Goal: Task Accomplishment & Management: Manage account settings

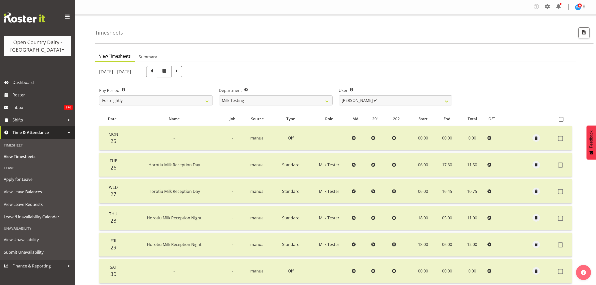
select select "733"
click at [544, 8] on span at bounding box center [547, 7] width 8 height 8
click at [506, 54] on link "Employees" at bounding box center [516, 55] width 69 height 9
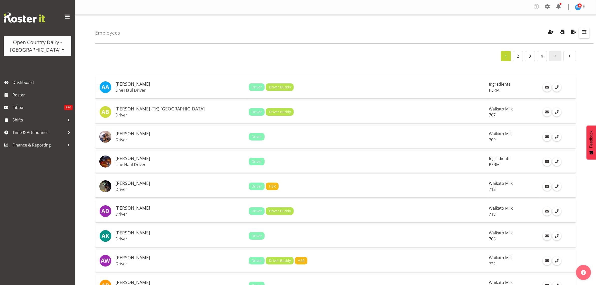
click at [583, 32] on span "button" at bounding box center [584, 32] width 7 height 7
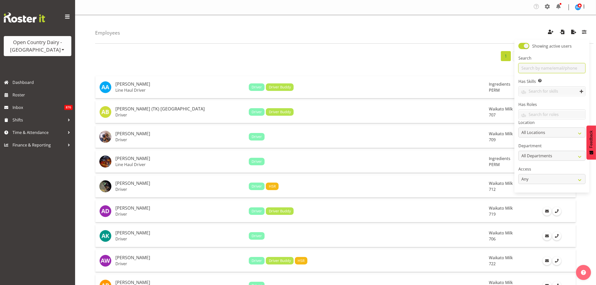
click at [555, 65] on input "text" at bounding box center [551, 68] width 67 height 10
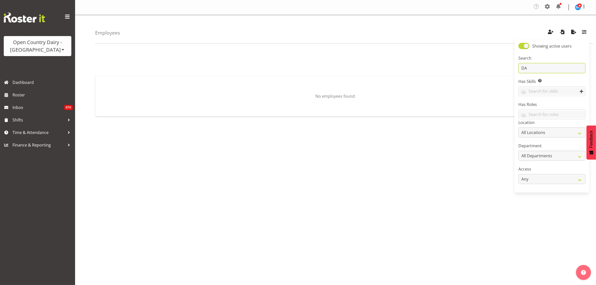
type input "D"
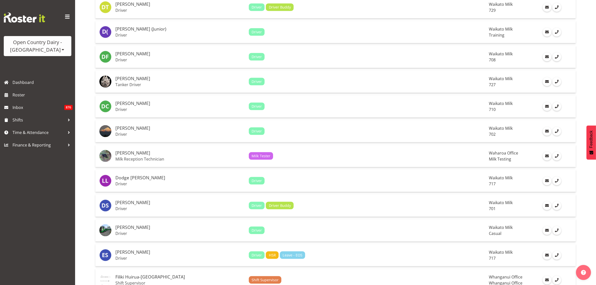
scroll to position [813, 0]
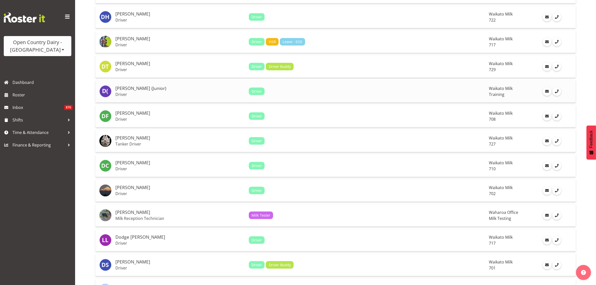
type input "David"
click at [136, 91] on h5 "David Foote (Junior)" at bounding box center [179, 88] width 129 height 5
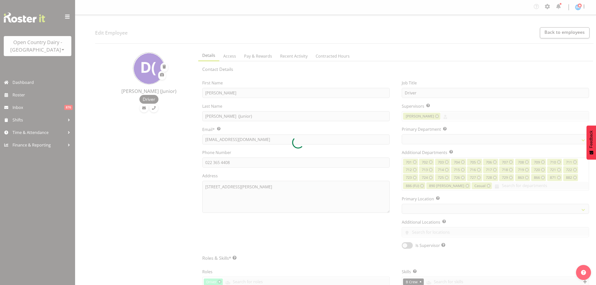
select select "TimelineWeek"
select select
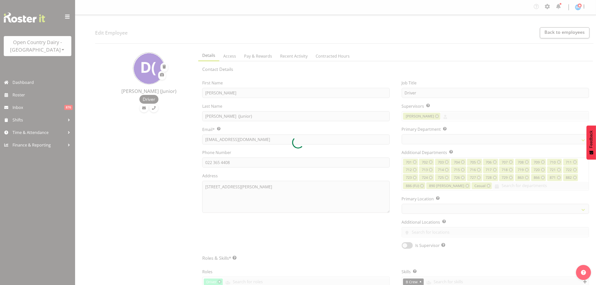
select select
select select "1054"
select select "763"
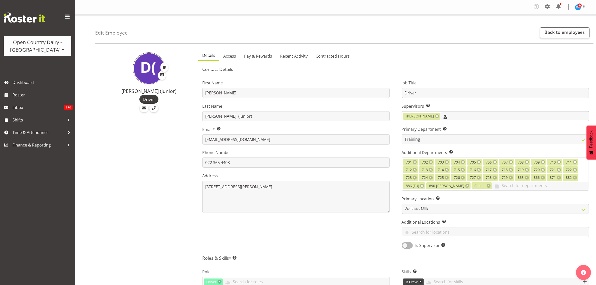
click at [448, 113] on input "text" at bounding box center [514, 116] width 148 height 8
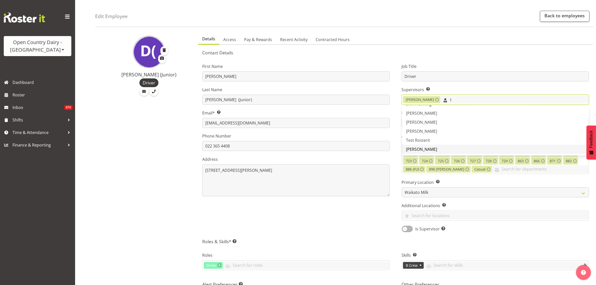
scroll to position [31, 0]
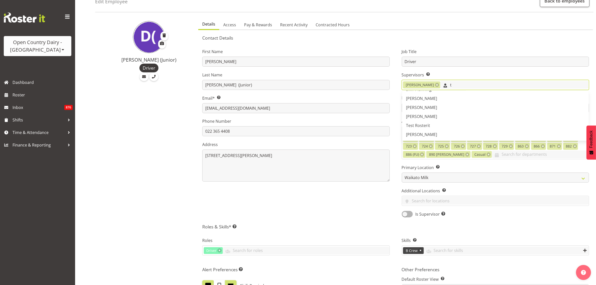
type input "t"
click at [476, 84] on input "t" at bounding box center [514, 85] width 148 height 8
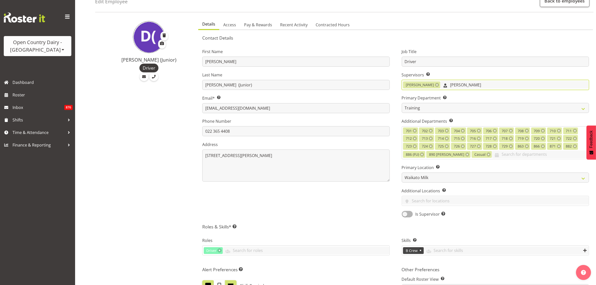
click at [440, 86] on input "clark" at bounding box center [514, 85] width 148 height 8
click at [449, 84] on input "clark" at bounding box center [514, 85] width 148 height 8
click at [452, 85] on input "clark" at bounding box center [514, 85] width 148 height 8
type input "c"
type input "Steve"
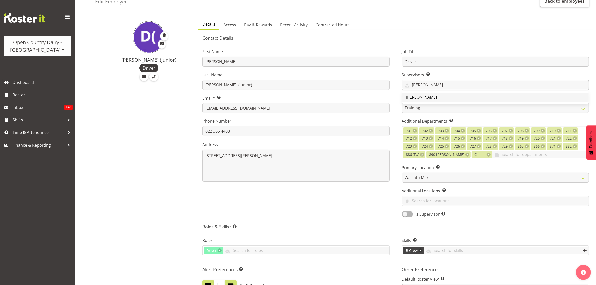
click at [414, 95] on span "[PERSON_NAME]" at bounding box center [421, 97] width 31 height 6
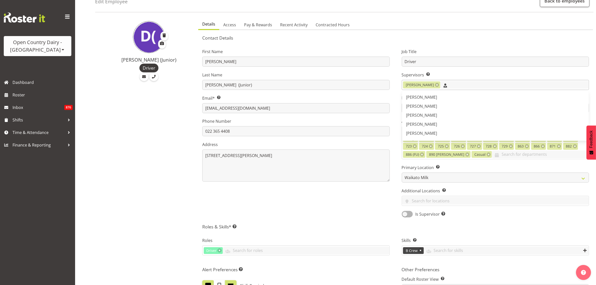
click at [449, 85] on input "text" at bounding box center [514, 85] width 148 height 8
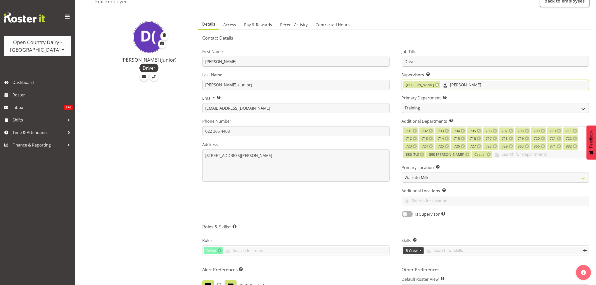
type input "tom"
click at [585, 108] on select "701 702 703 704 705 706 707 708 709" at bounding box center [495, 108] width 187 height 10
click at [544, 36] on h5 "Contact Details" at bounding box center [395, 38] width 387 height 6
click at [577, 108] on select "701 702 703 704 705 706 707 708 709" at bounding box center [495, 108] width 187 height 10
click at [583, 108] on select "701 702 703 704 705 706 707 708 709" at bounding box center [495, 108] width 187 height 10
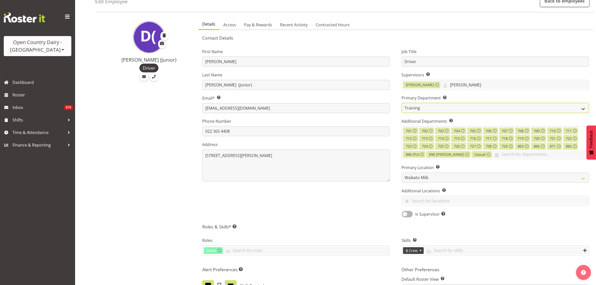
select select "811"
click at [402, 103] on select "701 702 703 704 705 706 707 708 709" at bounding box center [495, 108] width 187 height 10
click at [440, 44] on div "Job Title Driver Supervisors Select the employee’s supervisors, or the person w…" at bounding box center [495, 131] width 199 height 179
click at [464, 83] on input "tom" at bounding box center [514, 85] width 148 height 8
type input "t"
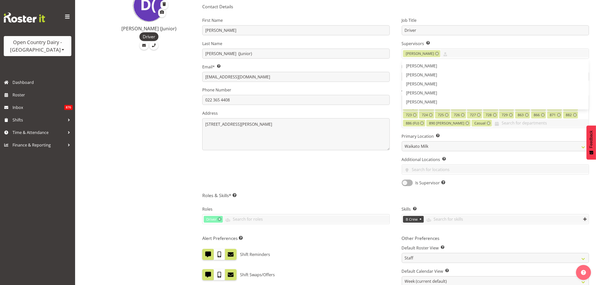
click at [489, 15] on div "Job Title Driver Supervisors Select the employee’s supervisors, or the person w…" at bounding box center [495, 99] width 199 height 179
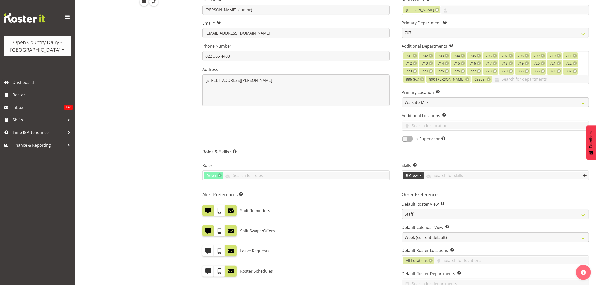
scroll to position [218, 0]
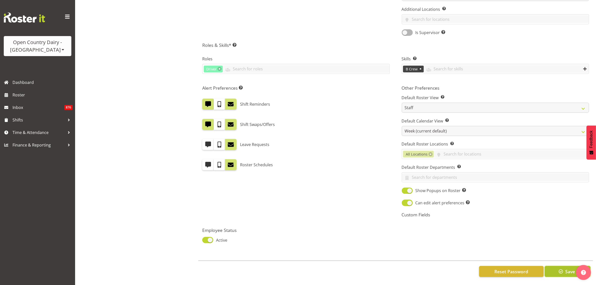
click at [561, 268] on span "button" at bounding box center [560, 271] width 7 height 7
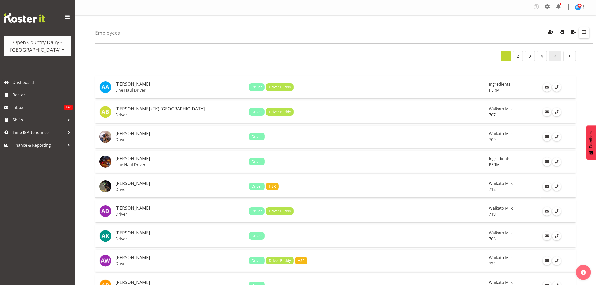
click at [581, 29] on span "button" at bounding box center [584, 32] width 7 height 7
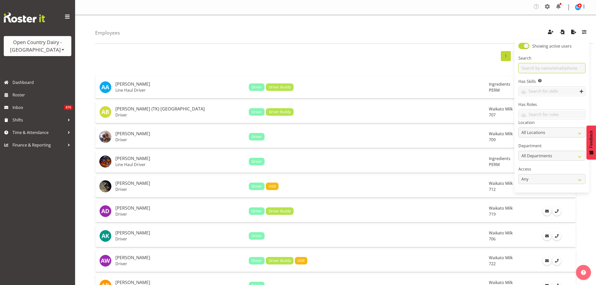
click at [540, 66] on input "text" at bounding box center [551, 68] width 67 height 10
type input "haley"
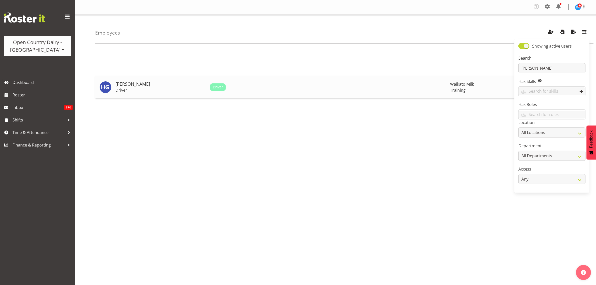
click at [131, 86] on h5 "[PERSON_NAME]" at bounding box center [160, 84] width 91 height 5
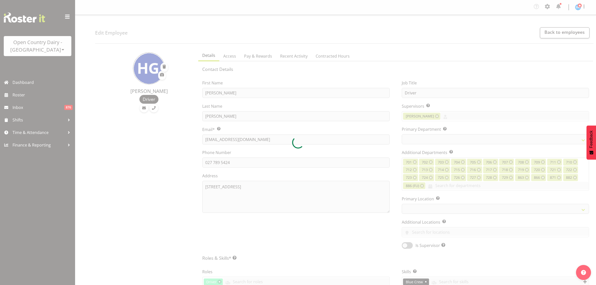
select select "TimelineWeek"
select select
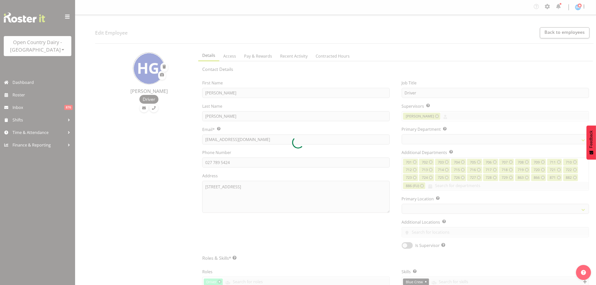
select select
select select "1054"
select select "763"
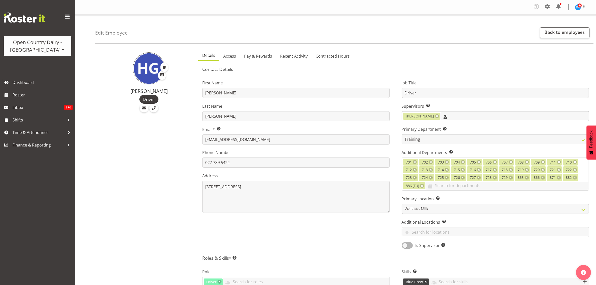
click at [470, 117] on input "text" at bounding box center [514, 116] width 148 height 8
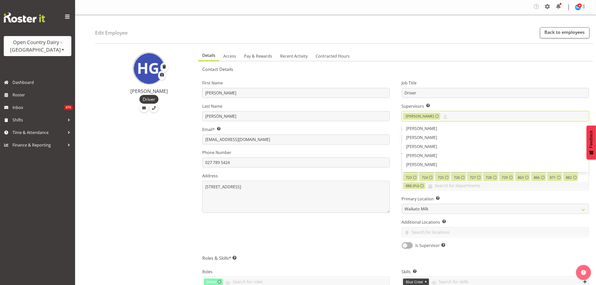
click at [464, 55] on ul "Details Access Pay & Rewards Recent Activity Contracted Hours" at bounding box center [395, 55] width 395 height 11
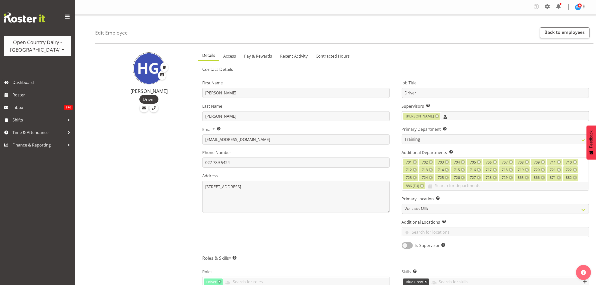
click at [470, 117] on input "text" at bounding box center [514, 116] width 148 height 8
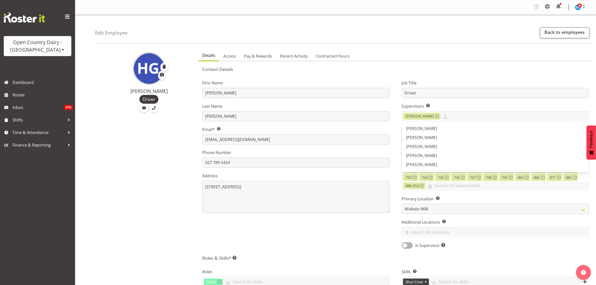
click at [423, 53] on ul "Details Access Pay & Rewards Recent Activity Contracted Hours" at bounding box center [395, 55] width 395 height 11
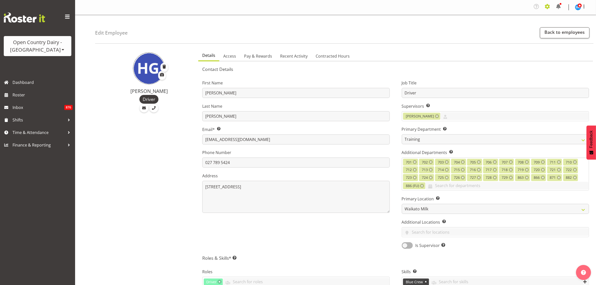
click at [544, 5] on span at bounding box center [547, 7] width 8 height 8
click at [503, 54] on link "Employees" at bounding box center [516, 55] width 69 height 9
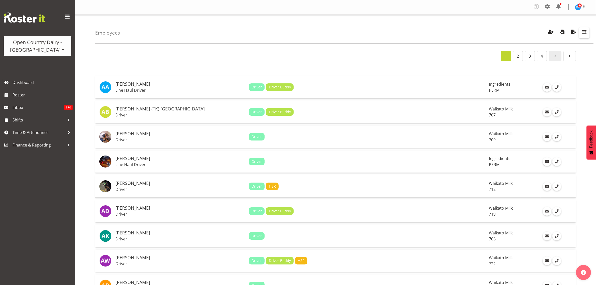
click at [583, 30] on span "button" at bounding box center [584, 32] width 7 height 7
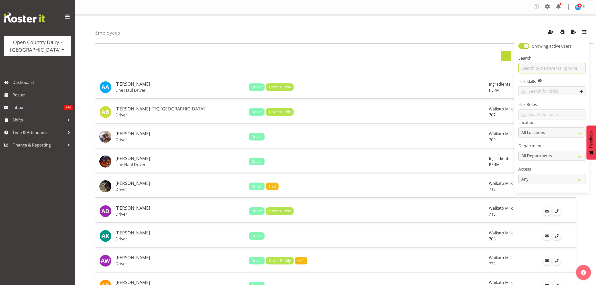
click at [546, 67] on input "text" at bounding box center [551, 68] width 67 height 10
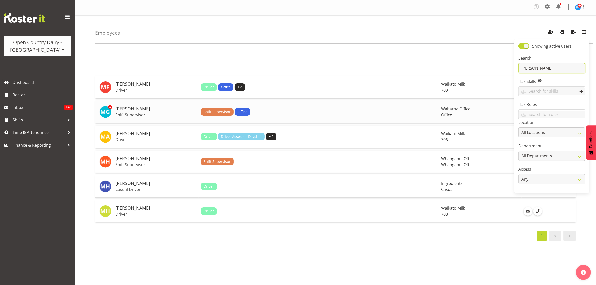
type input "MARK"
click at [133, 109] on h5 "Mark Gudsell" at bounding box center [155, 108] width 81 height 5
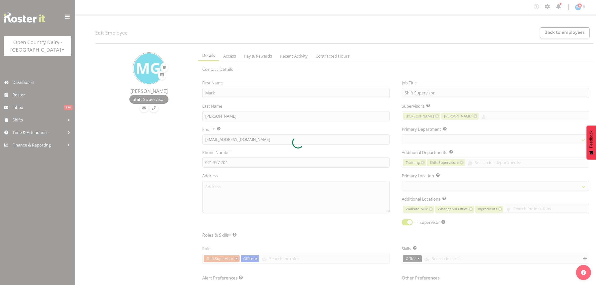
select select "TimelineWeek"
select select
select select "1040"
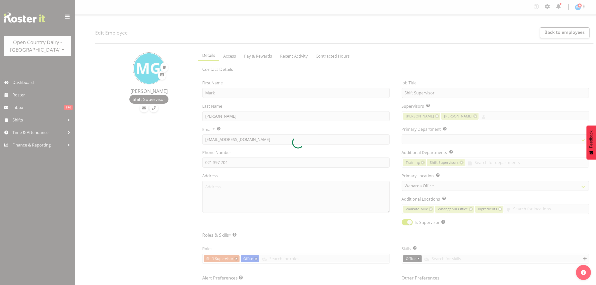
select select "734"
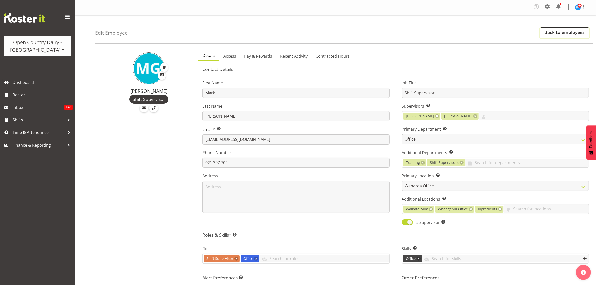
click at [563, 33] on link "Back to employees" at bounding box center [565, 32] width 50 height 11
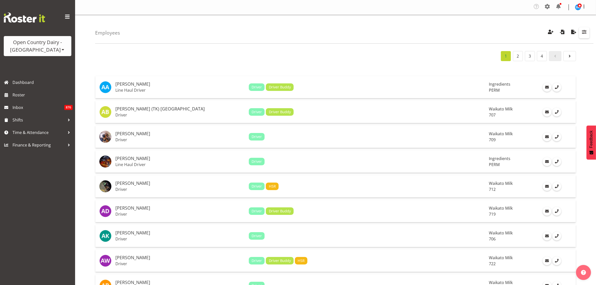
click at [584, 34] on span "button" at bounding box center [584, 32] width 7 height 7
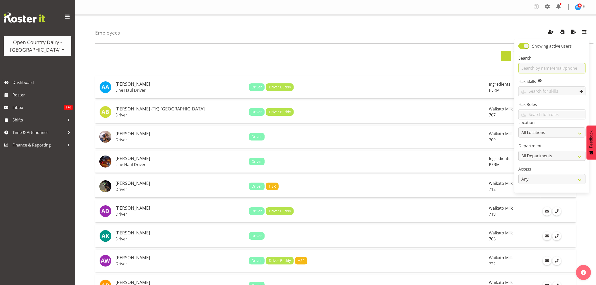
click at [557, 69] on input "text" at bounding box center [551, 68] width 67 height 10
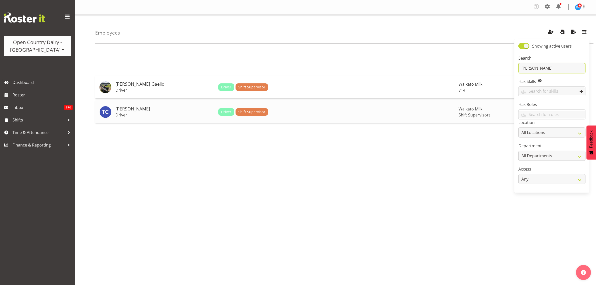
type input "TOM"
click at [128, 110] on h5 "[PERSON_NAME]" at bounding box center [164, 108] width 99 height 5
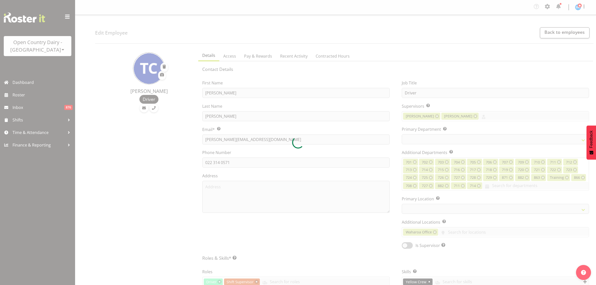
select select "TimelineWeek"
select select
select select "1054"
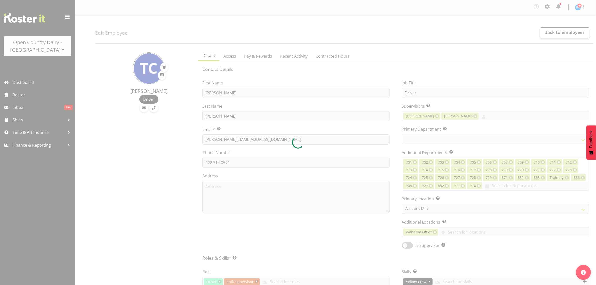
select select "732"
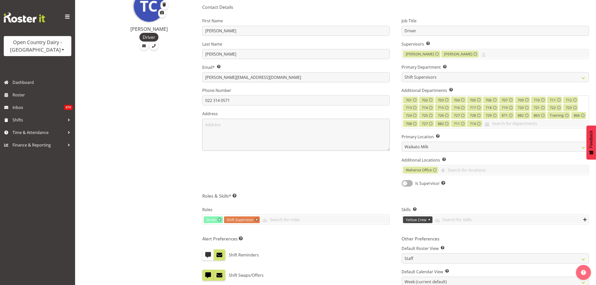
scroll to position [63, 0]
click at [466, 171] on input "text" at bounding box center [513, 169] width 151 height 8
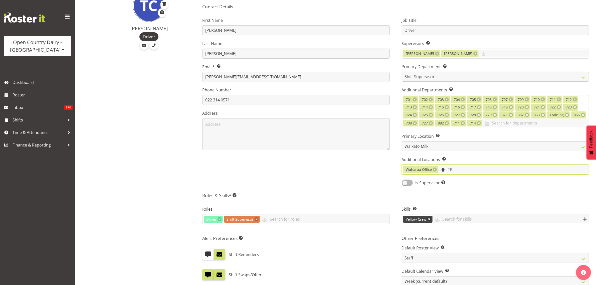
type input "T"
click at [467, 169] on input "text" at bounding box center [513, 169] width 151 height 8
type input "T"
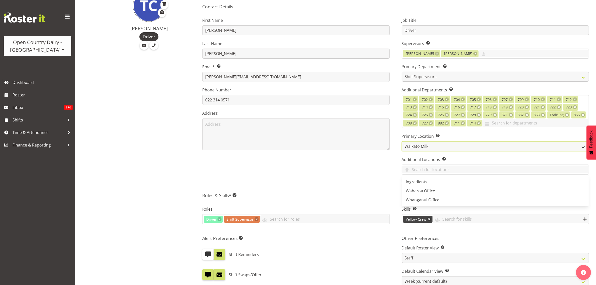
click at [468, 144] on select "Ingredients Waharoa Office Waikato Milk Whanganui Office" at bounding box center [495, 146] width 187 height 10
click at [339, 177] on div "First Name Tom Last Name Clark Email* This is a required field. tom-clark1@live…" at bounding box center [295, 99] width 199 height 179
click at [410, 184] on span at bounding box center [407, 182] width 11 height 6
click at [405, 184] on input "Is Supervisor Allow employee to be shown on the supervisor list" at bounding box center [403, 182] width 3 height 3
click at [433, 171] on input "text" at bounding box center [495, 169] width 187 height 8
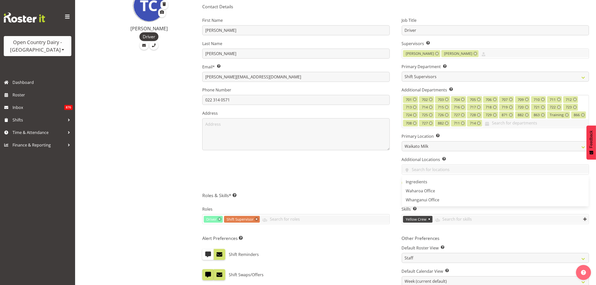
click at [383, 178] on div "First Name Tom Last Name Clark Email* This is a required field. tom-clark1@live…" at bounding box center [295, 99] width 199 height 179
click at [406, 183] on span at bounding box center [407, 182] width 11 height 6
click at [405, 183] on input "Is Supervisor Allow employee to be shown on the supervisor list" at bounding box center [403, 182] width 3 height 3
checkbox input "false"
click at [358, 188] on div "First Name Tom Last Name Clark Email* This is a required field. tom-clark1@live…" at bounding box center [295, 99] width 199 height 179
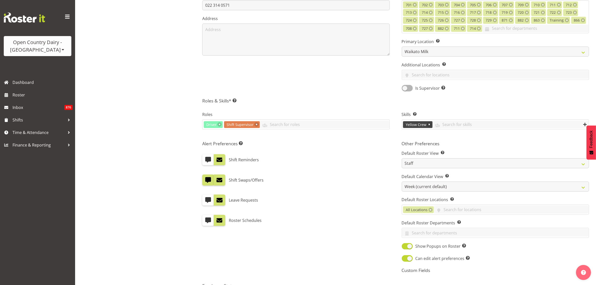
scroll to position [0, 0]
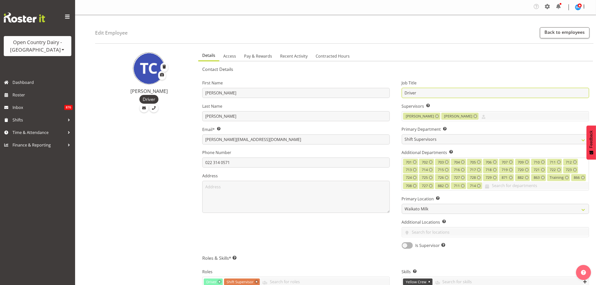
click at [545, 90] on input "Driver" at bounding box center [495, 93] width 187 height 10
click at [497, 52] on ul "Details Access Pay & Rewards Recent Activity Contracted Hours" at bounding box center [395, 55] width 395 height 11
click at [548, 33] on link "Back to employees" at bounding box center [565, 32] width 50 height 11
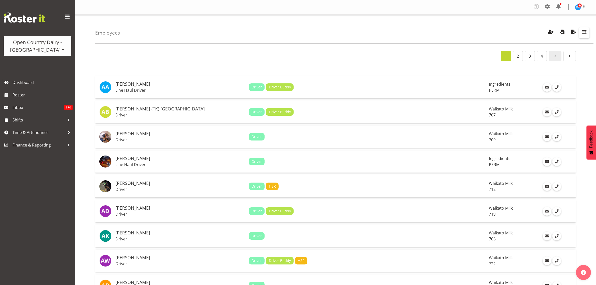
click at [583, 34] on span "button" at bounding box center [584, 32] width 7 height 7
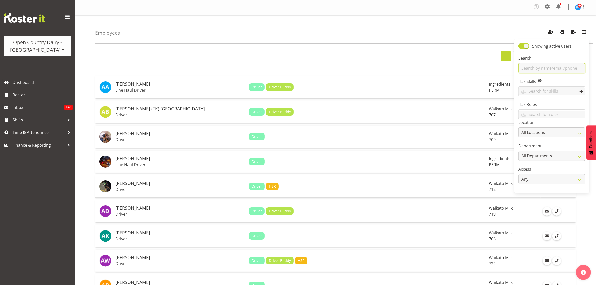
click at [559, 69] on input "text" at bounding box center [551, 68] width 67 height 10
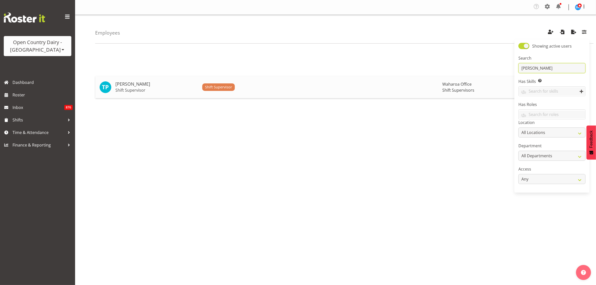
type input "TERESA"
click at [133, 89] on p "Shift Supervisor" at bounding box center [156, 90] width 83 height 5
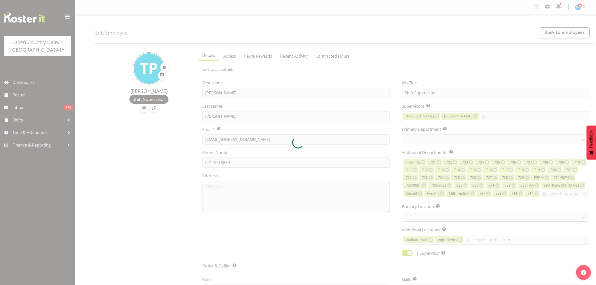
select select "TimelineWeek"
select select
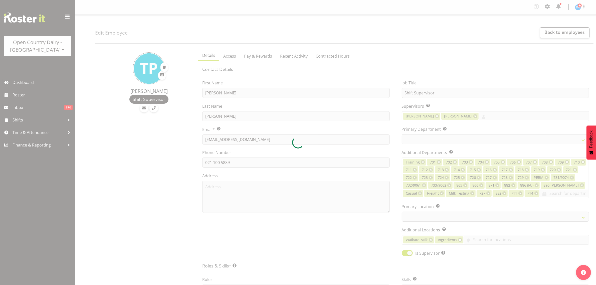
select select
select select "1040"
select select "732"
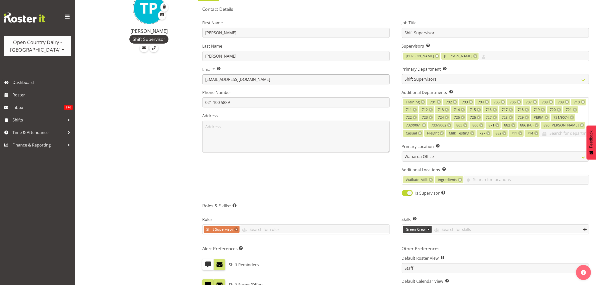
scroll to position [63, 0]
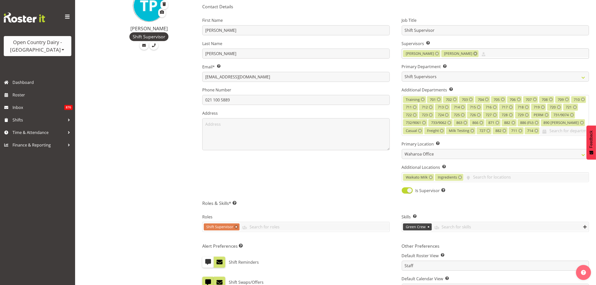
click at [473, 53] on link at bounding box center [475, 54] width 4 height 4
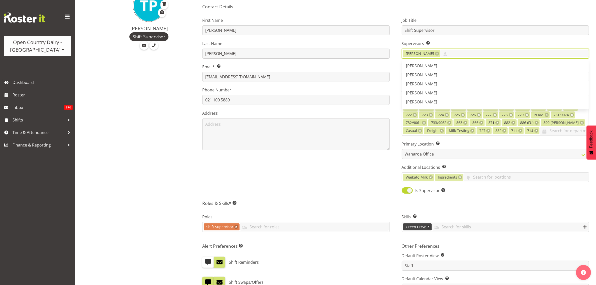
click at [337, 175] on div "First Name [PERSON_NAME] Last Name [PERSON_NAME] Email* This is a required fiel…" at bounding box center [295, 103] width 199 height 187
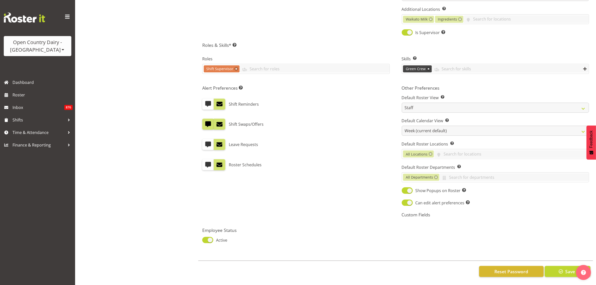
scroll to position [226, 0]
click at [567, 268] on span "Save" at bounding box center [570, 271] width 10 height 7
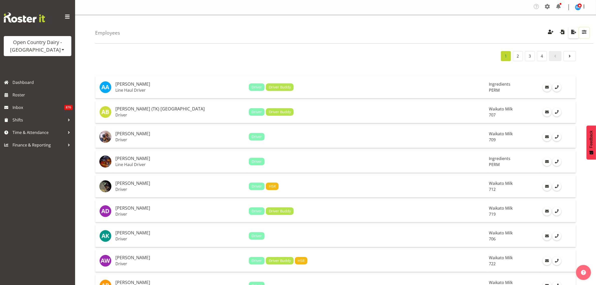
drag, startPoint x: 586, startPoint y: 33, endPoint x: 574, endPoint y: 37, distance: 12.2
click at [585, 33] on span "button" at bounding box center [584, 32] width 7 height 7
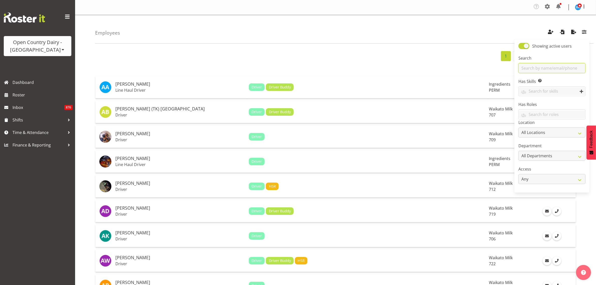
click at [533, 66] on input "text" at bounding box center [551, 68] width 67 height 10
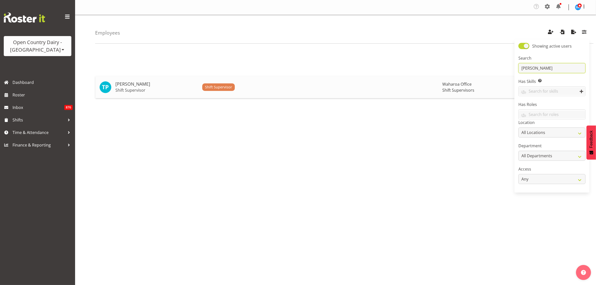
type input "TERESA"
click at [126, 90] on p "Shift Supervisor" at bounding box center [156, 90] width 83 height 5
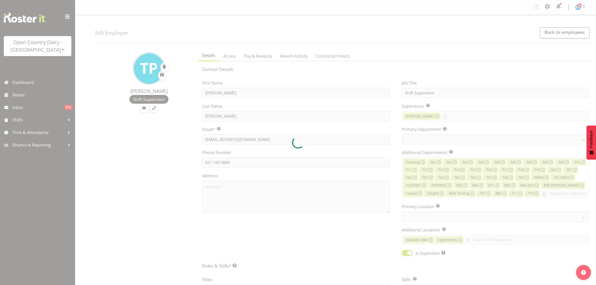
select select "TimelineWeek"
select select
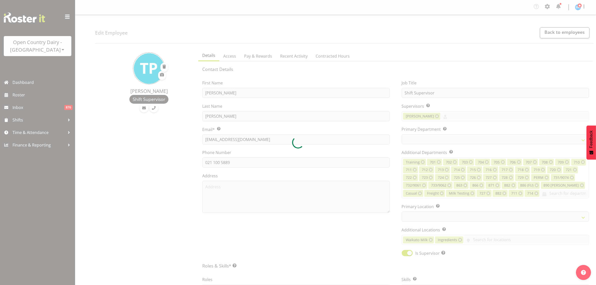
select select
select select "1040"
select select "732"
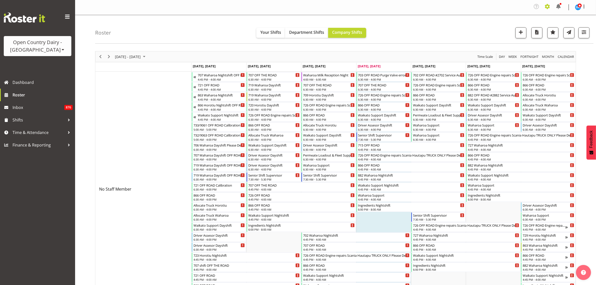
click at [550, 3] on span at bounding box center [547, 7] width 8 height 8
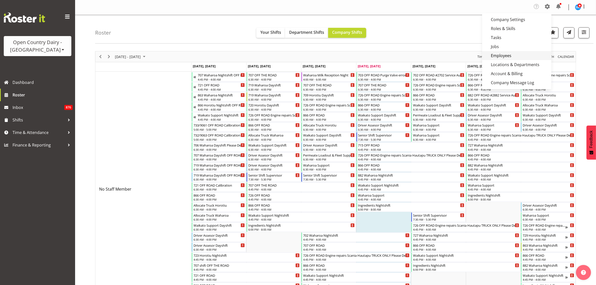
click at [521, 53] on link "Employees" at bounding box center [516, 55] width 69 height 9
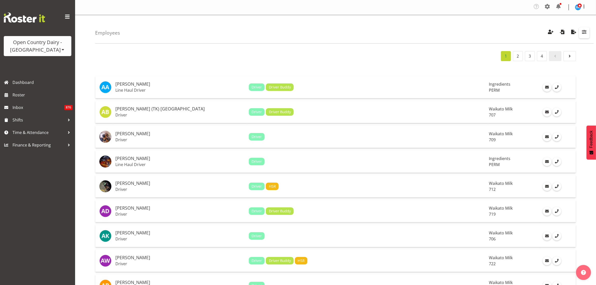
click at [587, 32] on button "button" at bounding box center [584, 32] width 11 height 11
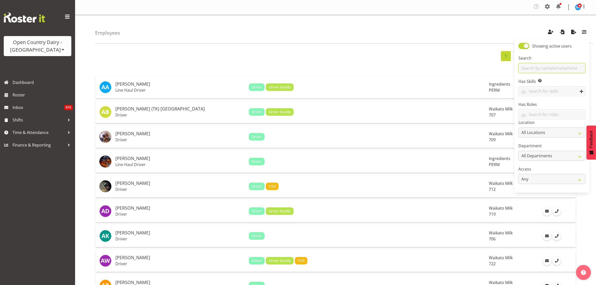
click at [560, 64] on input "text" at bounding box center [551, 68] width 67 height 10
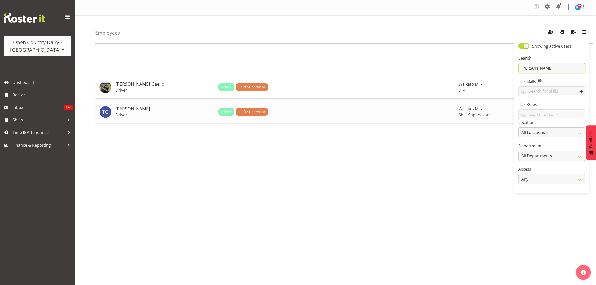
type input "[PERSON_NAME]"
click at [127, 111] on h5 "[PERSON_NAME]" at bounding box center [164, 108] width 99 height 5
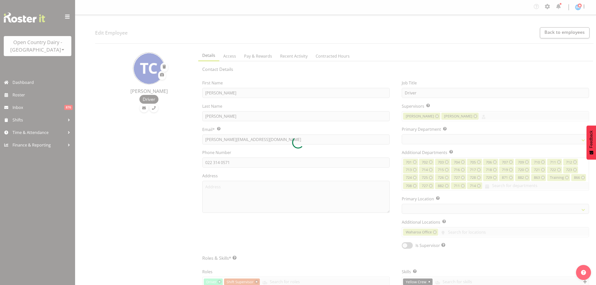
select select "TimelineWeek"
select select
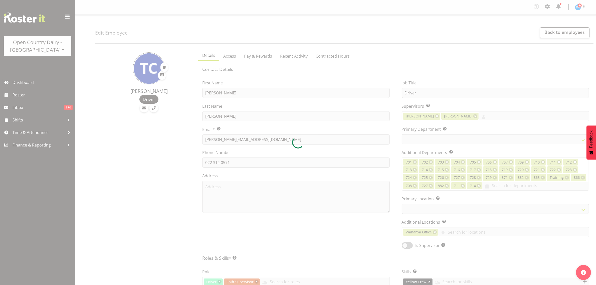
select select
select select "1054"
select select "732"
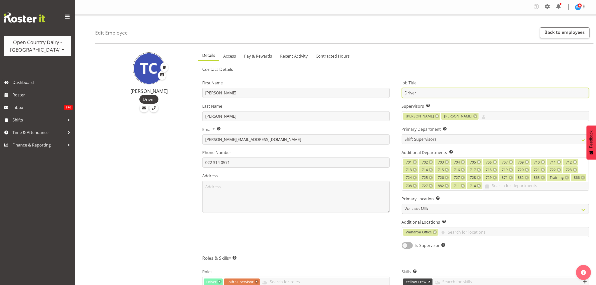
click at [452, 93] on input "Driver" at bounding box center [495, 93] width 187 height 10
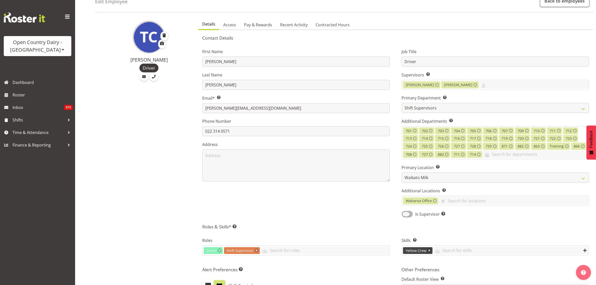
drag, startPoint x: 410, startPoint y: 213, endPoint x: 418, endPoint y: 223, distance: 13.0
click at [410, 214] on span at bounding box center [407, 214] width 11 height 6
click at [405, 214] on input "Is Supervisor Allow employee to be shown on the supervisor list" at bounding box center [403, 213] width 3 height 3
checkbox input "true"
click at [463, 223] on div "Contact Details First Name Tom Last Name Clark Email* This is a required field.…" at bounding box center [395, 231] width 387 height 393
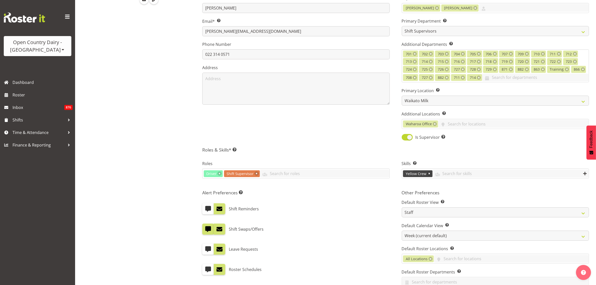
scroll to position [218, 0]
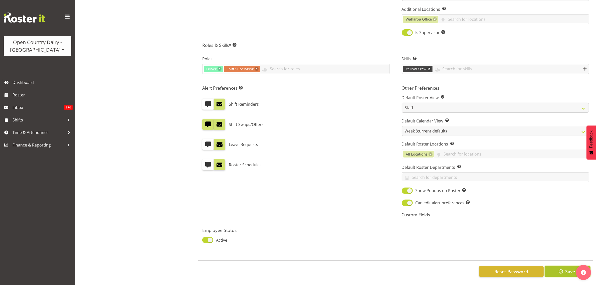
click at [563, 268] on span "button" at bounding box center [560, 271] width 7 height 7
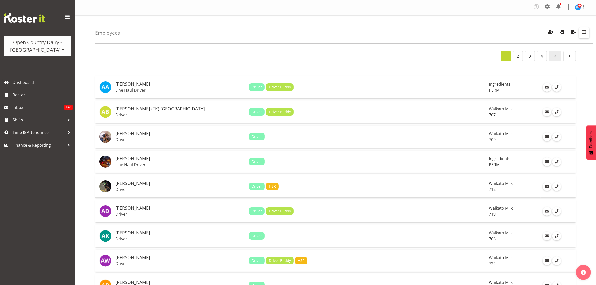
click at [581, 32] on span "button" at bounding box center [584, 32] width 7 height 7
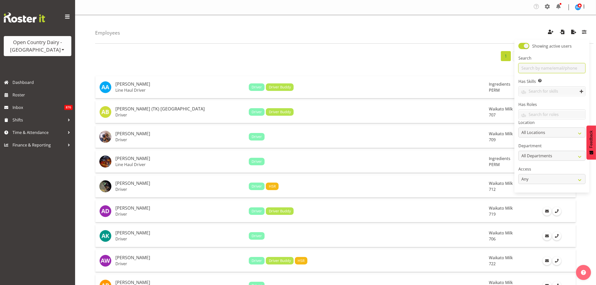
click at [542, 68] on input "text" at bounding box center [551, 68] width 67 height 10
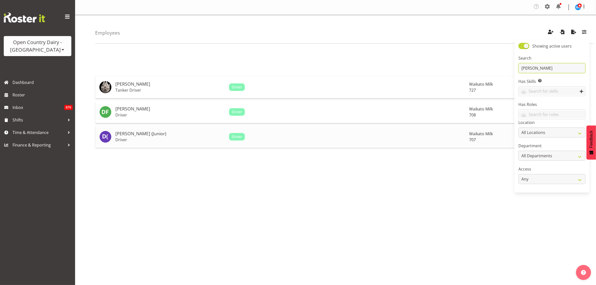
type input "DAVID"
click at [142, 136] on h5 "[PERSON_NAME] (Junior)" at bounding box center [170, 133] width 110 height 5
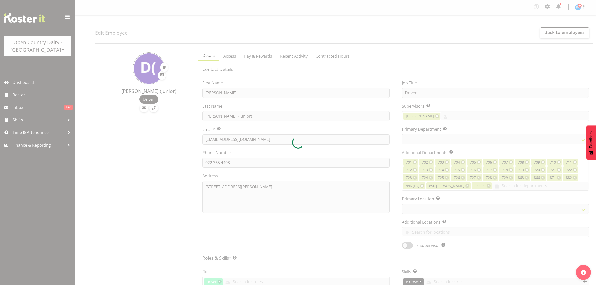
select select "TimelineWeek"
select select
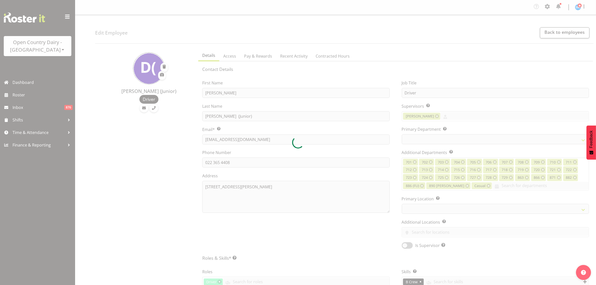
select select
select select "1054"
select select "811"
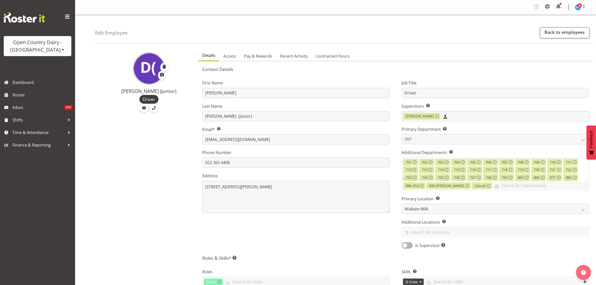
click at [450, 114] on input "text" at bounding box center [514, 116] width 148 height 8
type input "TOM"
click at [422, 127] on span "Tom Clark" at bounding box center [421, 129] width 31 height 6
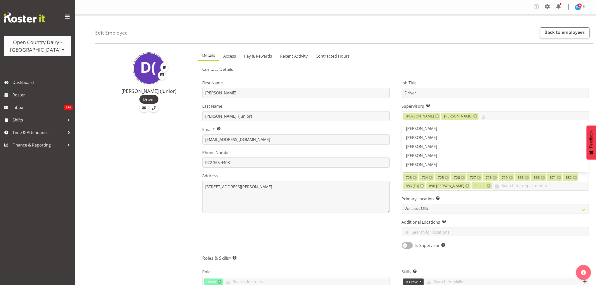
click at [462, 54] on ul "Details Access Pay & Rewards Recent Activity Contracted Hours" at bounding box center [395, 55] width 395 height 11
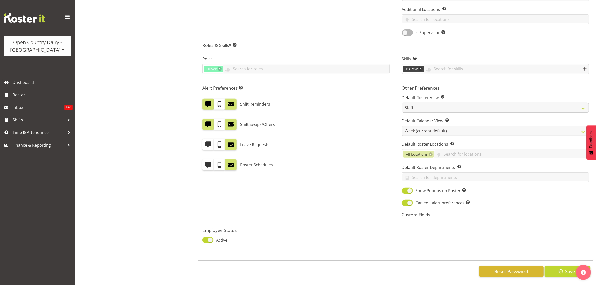
scroll to position [218, 0]
click at [571, 268] on span "Save" at bounding box center [570, 271] width 10 height 7
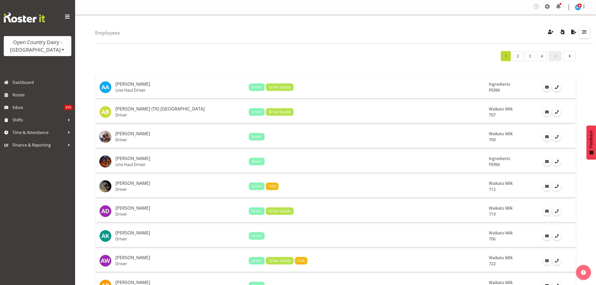
click at [587, 33] on span "button" at bounding box center [584, 32] width 7 height 7
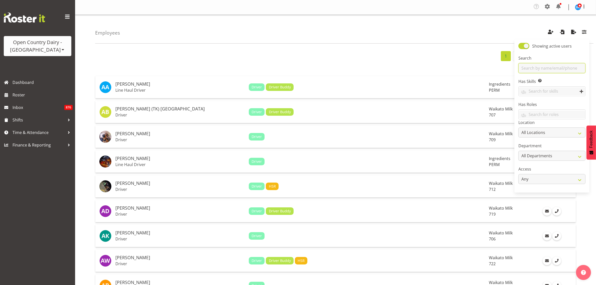
click at [549, 65] on input "text" at bounding box center [551, 68] width 67 height 10
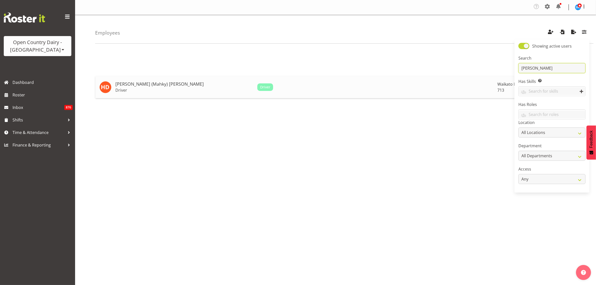
type input "HARMAN"
click at [160, 86] on h5 "Harmanpreet (Mahky) Dhillon" at bounding box center [184, 84] width 138 height 5
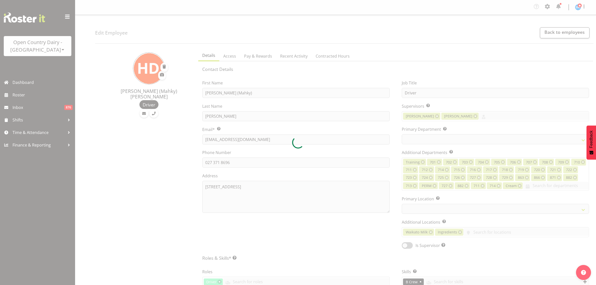
select select "TimelineWeek"
select select
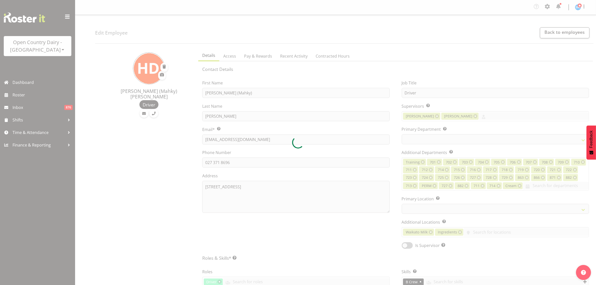
select select
select select "1054"
select select "716"
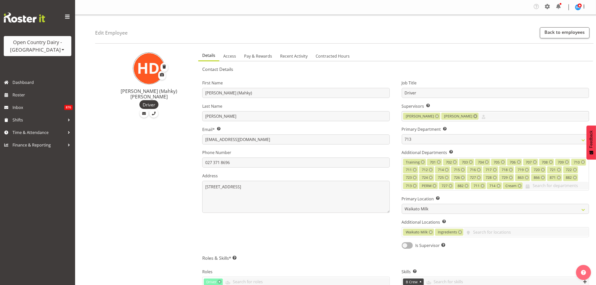
click at [473, 115] on link at bounding box center [475, 116] width 4 height 4
type input "TOM"
click at [415, 129] on span "[PERSON_NAME]" at bounding box center [421, 129] width 31 height 6
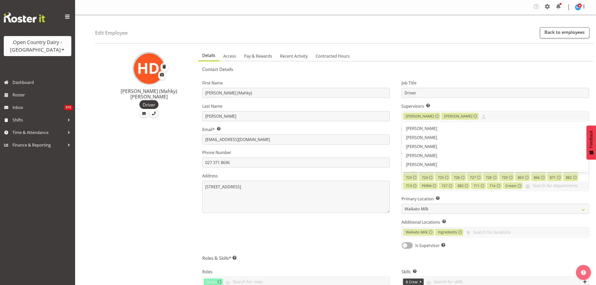
click at [355, 238] on div "First Name Harmanpreet (Mahky) Last Name Dhillon Email* This is a required fiel…" at bounding box center [295, 162] width 199 height 179
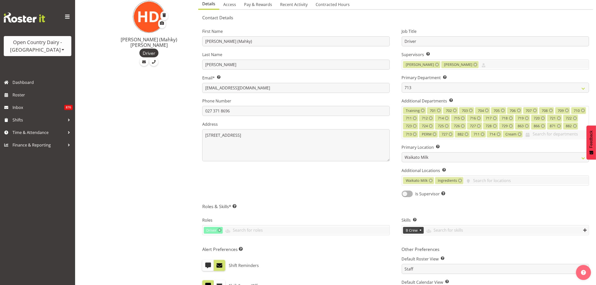
scroll to position [218, 0]
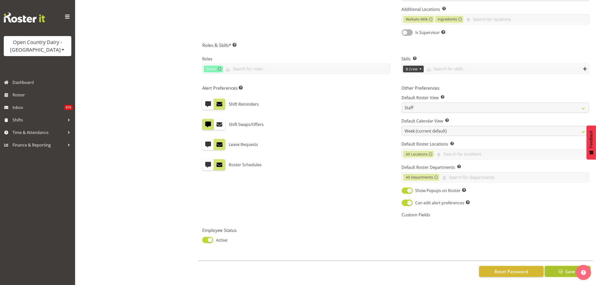
click at [552, 266] on button "Save" at bounding box center [567, 271] width 46 height 11
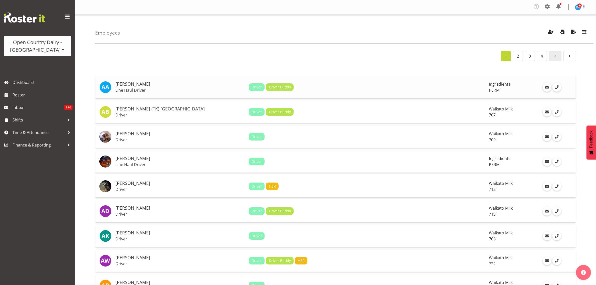
click at [136, 88] on p "Line Haul Driver" at bounding box center [179, 90] width 129 height 5
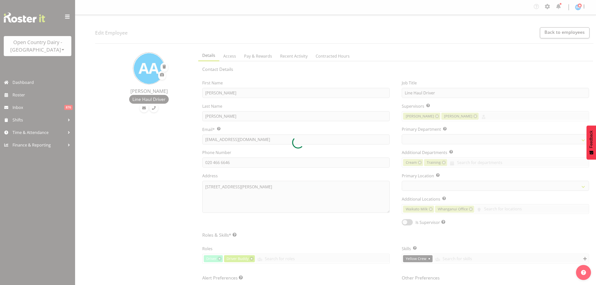
select select "location"
select select "TimelineWeek"
select select
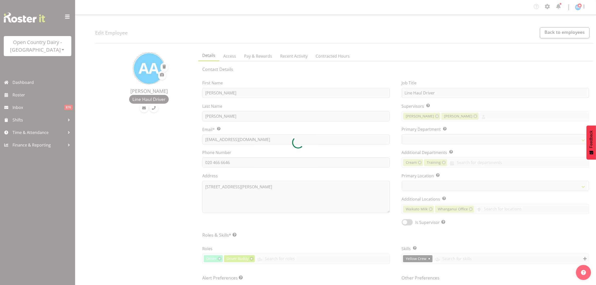
select select
select select "802"
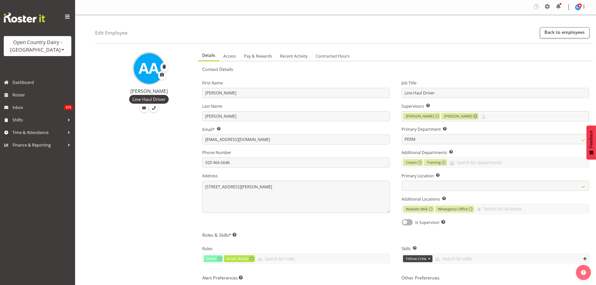
click at [473, 115] on link at bounding box center [475, 116] width 4 height 4
type input "TOM"
click at [424, 127] on span "[PERSON_NAME]" at bounding box center [421, 129] width 31 height 6
click at [364, 239] on div "Roles Driver Driver Buddy Cadet Driver Crew Leader Driver Driver Buddy Driver A…" at bounding box center [295, 254] width 199 height 33
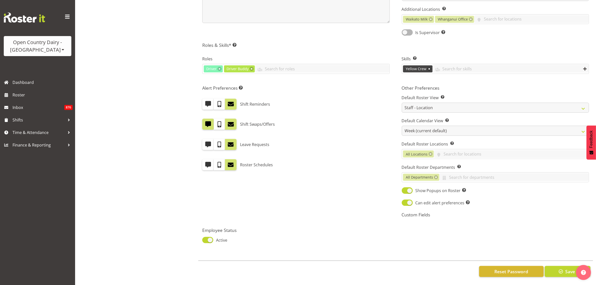
scroll to position [195, 0]
click at [558, 268] on span "button" at bounding box center [560, 271] width 7 height 7
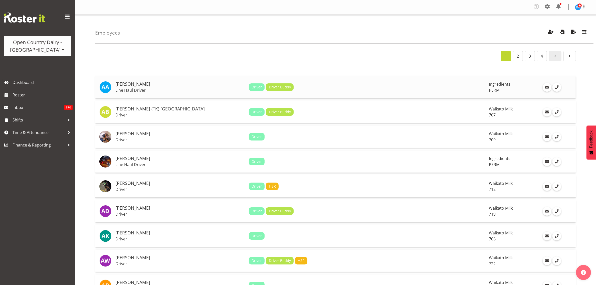
click at [139, 88] on p "Line Haul Driver" at bounding box center [179, 90] width 129 height 5
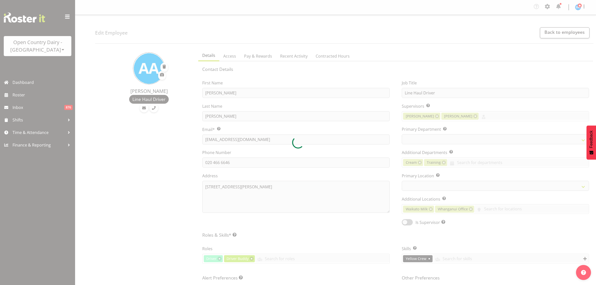
select select "location"
select select "TimelineWeek"
select select
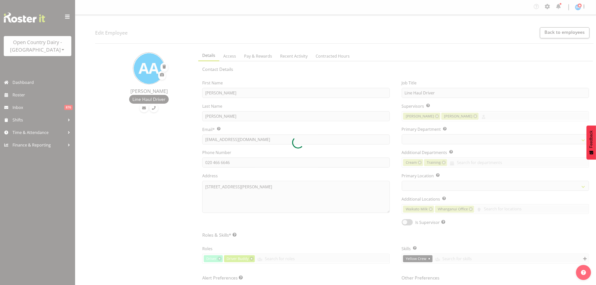
select select
select select "802"
